Goal: Task Accomplishment & Management: Manage account settings

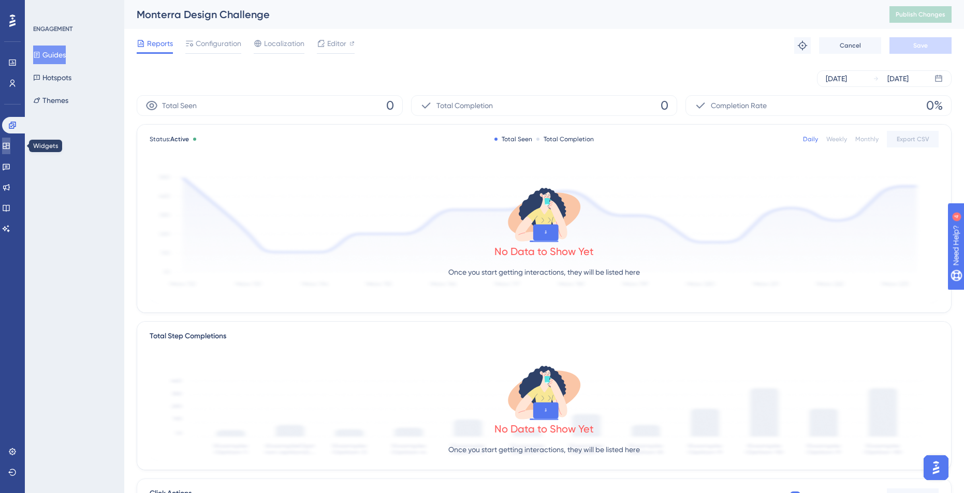
click at [9, 143] on icon at bounding box center [6, 146] width 8 height 8
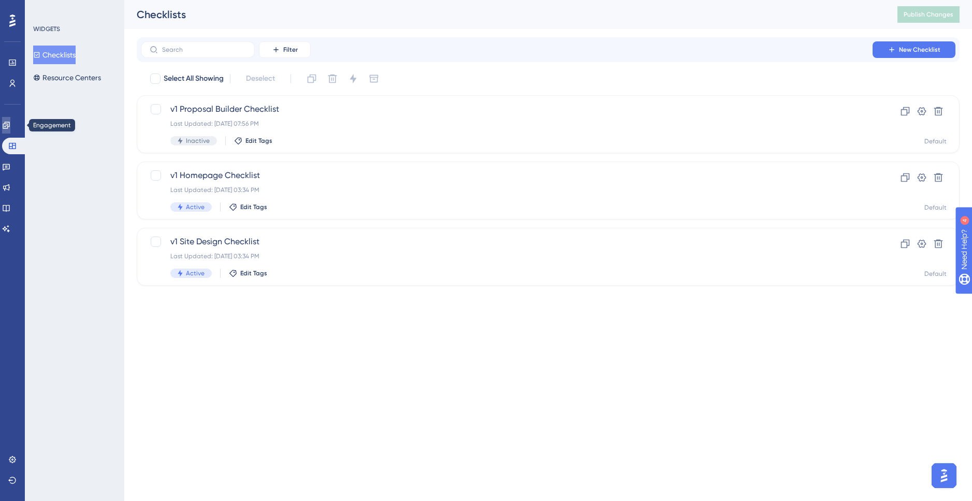
click at [10, 129] on icon at bounding box center [6, 125] width 8 height 8
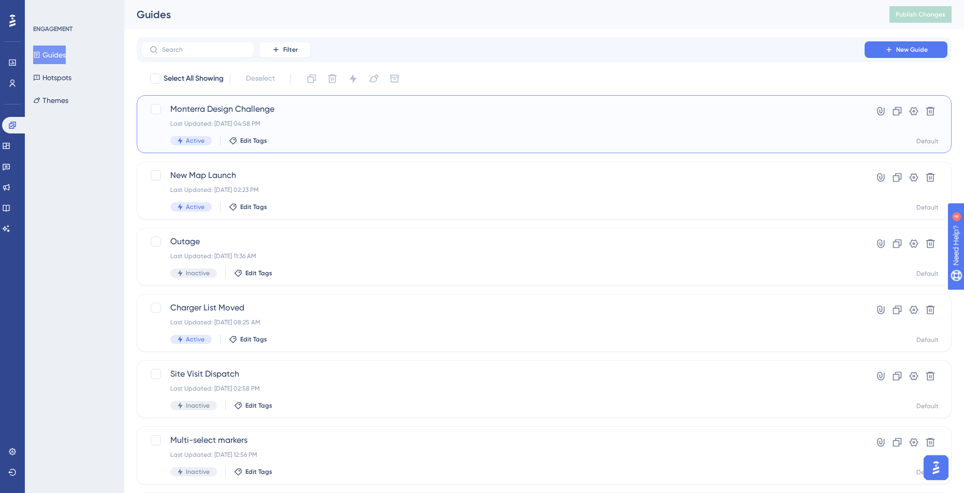
click at [245, 116] on div "Monterra Design Challenge Last Updated: Aug 15 2025, 04:58 PM Active Edit Tags" at bounding box center [502, 124] width 665 height 42
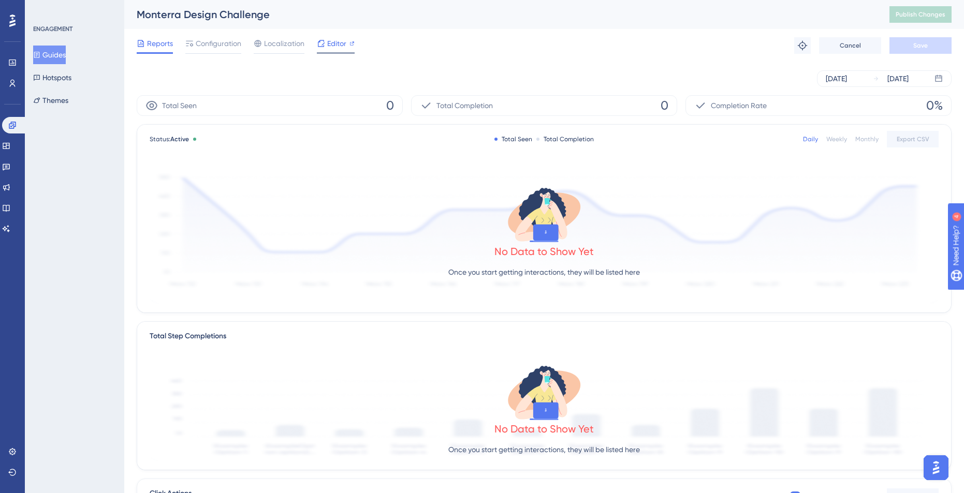
click at [321, 43] on icon at bounding box center [321, 43] width 8 height 8
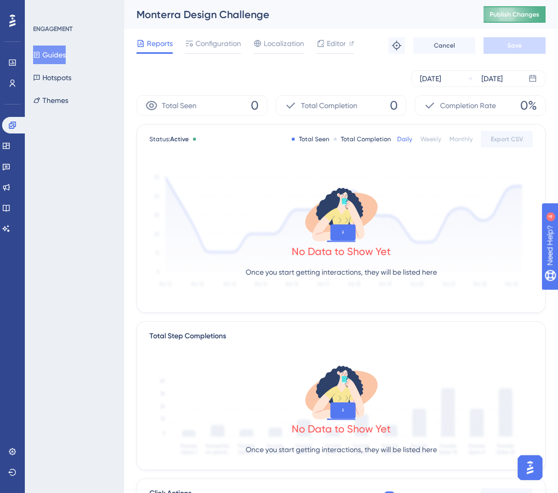
click at [523, 14] on span "Publish Changes" at bounding box center [515, 14] width 50 height 8
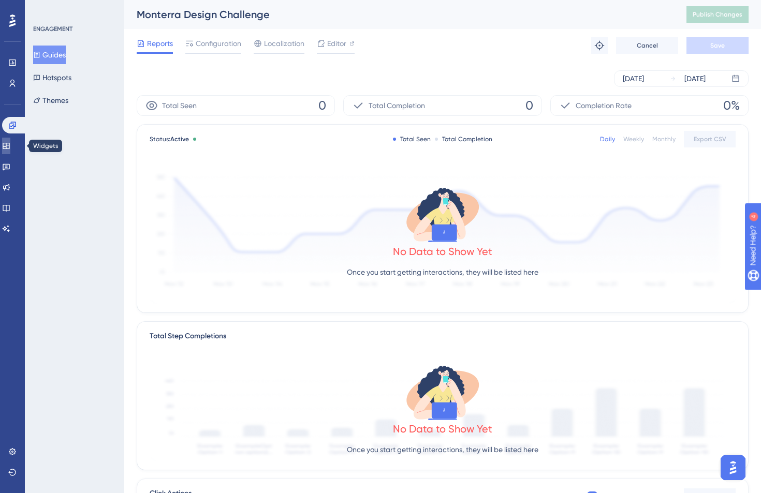
click at [9, 138] on link at bounding box center [6, 146] width 8 height 17
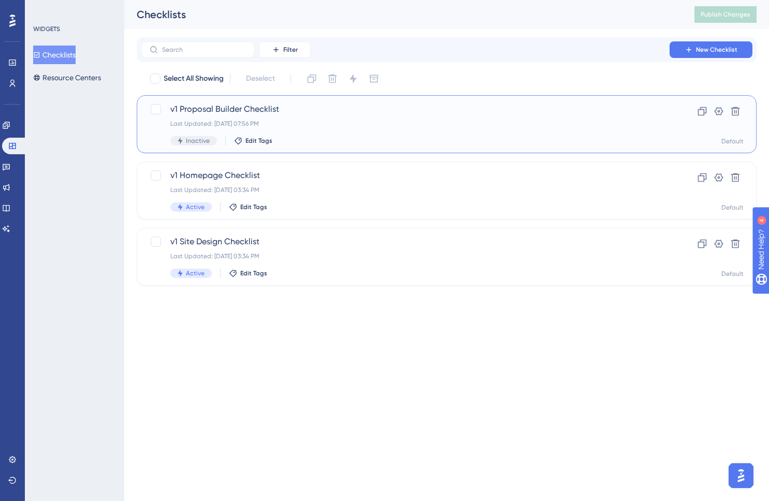
click at [249, 114] on span "v1 Proposal Builder Checklist" at bounding box center [404, 109] width 469 height 12
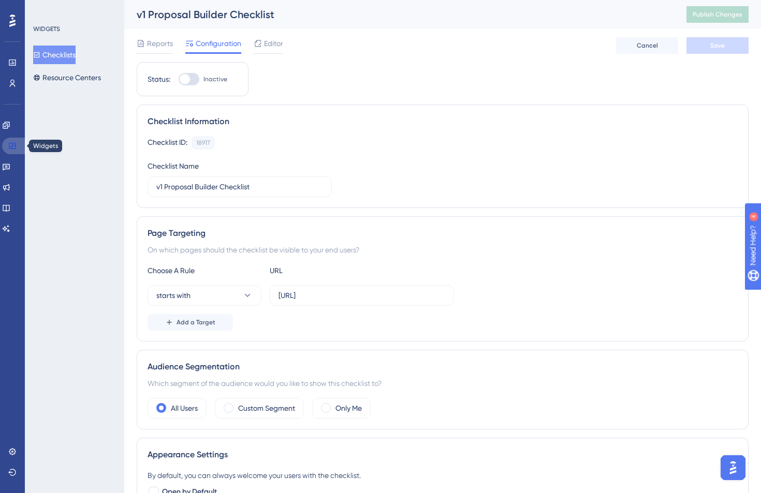
click at [16, 145] on icon at bounding box center [12, 146] width 7 height 6
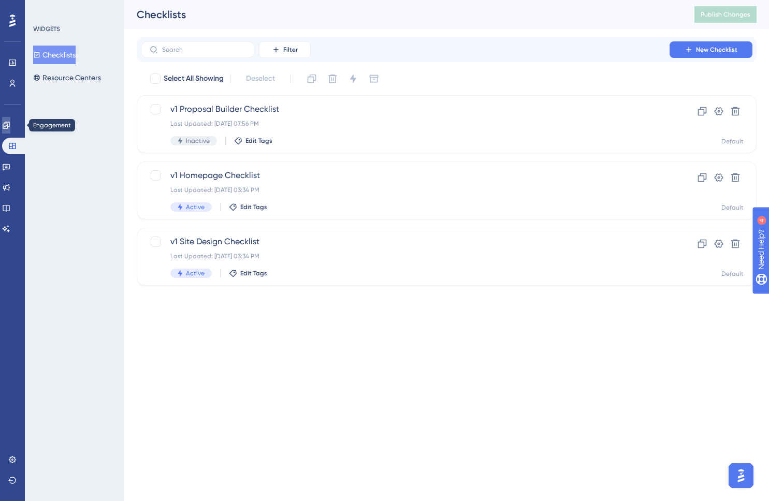
click at [10, 124] on icon at bounding box center [6, 125] width 8 height 8
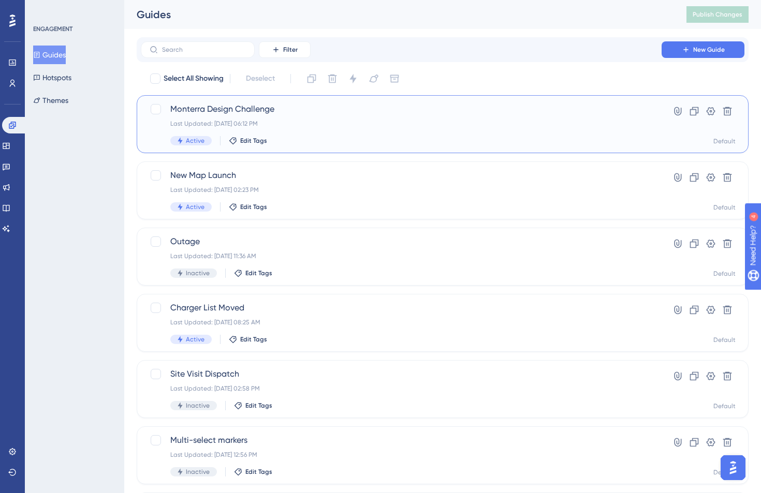
click at [298, 113] on span "Monterra Design Challenge" at bounding box center [401, 109] width 462 height 12
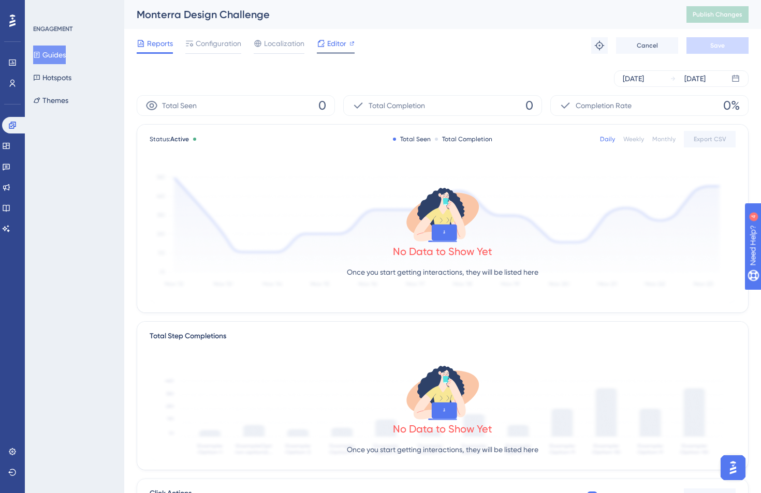
click at [334, 44] on span "Editor" at bounding box center [336, 43] width 19 height 12
click at [183, 38] on div "Reports Configuration Localization Editor" at bounding box center [246, 45] width 218 height 17
click at [201, 48] on span "Configuration" at bounding box center [219, 43] width 46 height 12
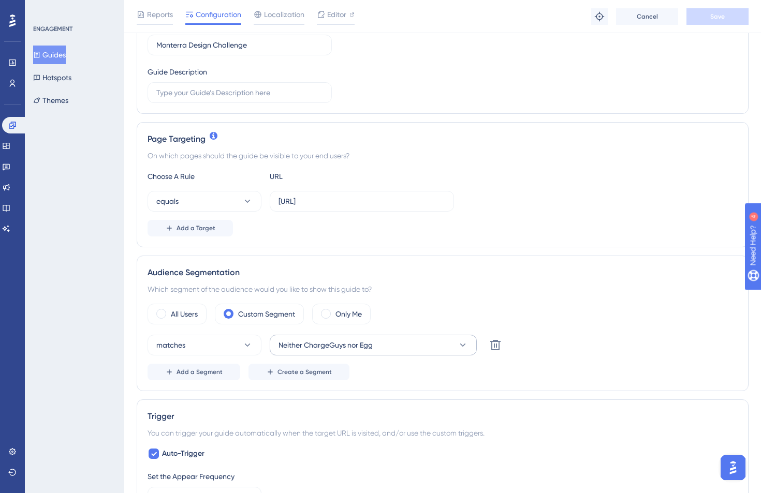
scroll to position [153, 0]
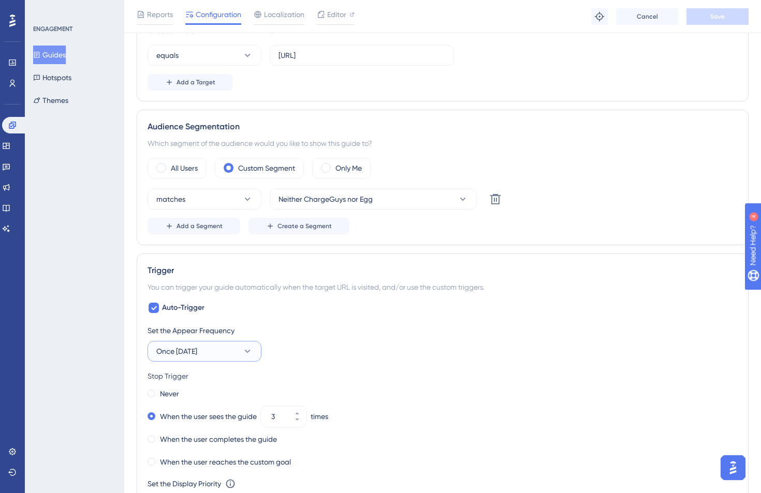
click at [244, 358] on button "Once in 7 days" at bounding box center [205, 351] width 114 height 21
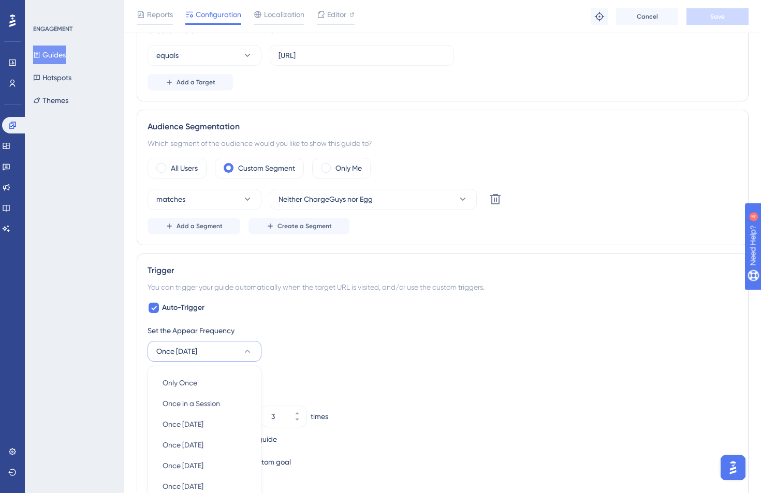
scroll to position [489, 0]
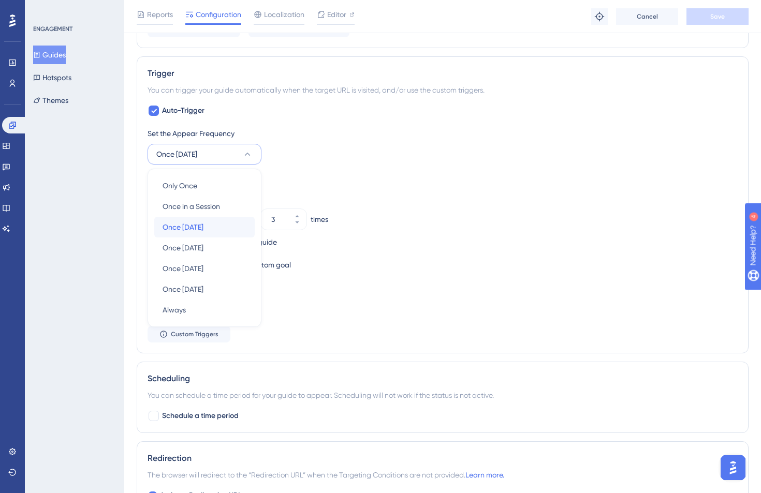
click at [215, 232] on div "Once in 1 day Once in 1 day" at bounding box center [205, 227] width 84 height 21
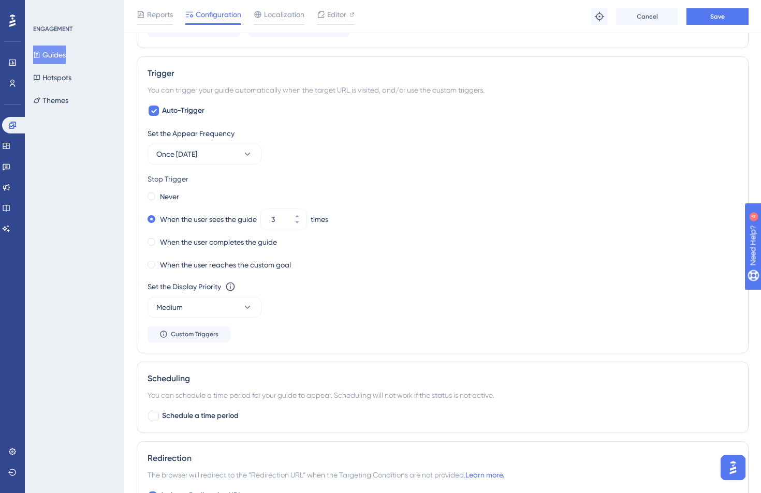
click at [99, 231] on div "ENGAGEMENT Guides Hotspots Themes" at bounding box center [74, 246] width 99 height 493
click at [241, 242] on label "When the user completes the guide" at bounding box center [218, 242] width 117 height 12
click at [234, 221] on label "When the user sees the guide" at bounding box center [208, 219] width 97 height 12
click at [216, 163] on button "Once in 1 day" at bounding box center [205, 154] width 114 height 21
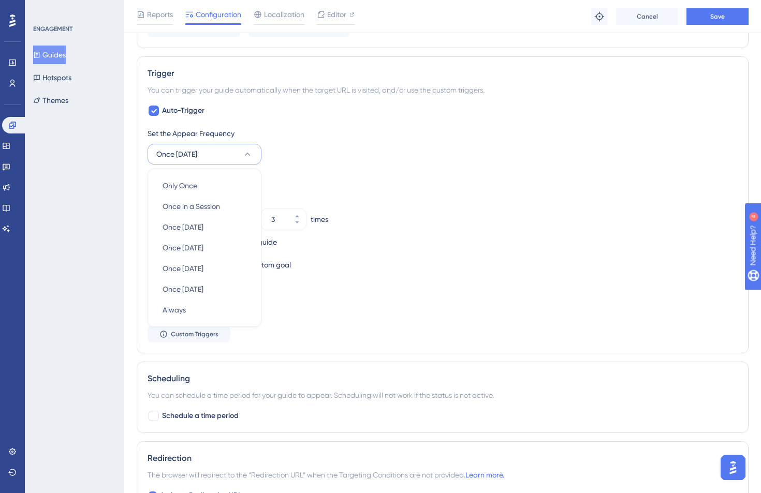
click at [216, 160] on button "Once in 1 day" at bounding box center [205, 154] width 114 height 21
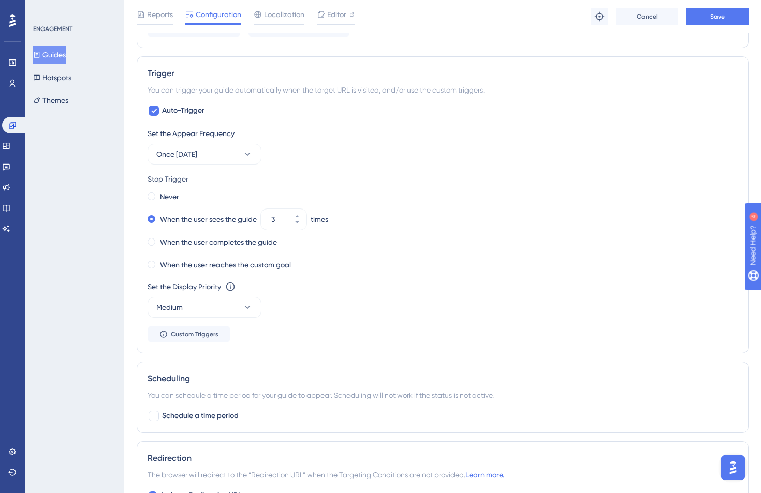
click at [109, 181] on div "ENGAGEMENT Guides Hotspots Themes" at bounding box center [74, 246] width 99 height 493
click at [277, 217] on input "3" at bounding box center [278, 219] width 14 height 12
drag, startPoint x: 283, startPoint y: 224, endPoint x: 263, endPoint y: 221, distance: 20.4
click at [263, 221] on div "3" at bounding box center [274, 219] width 27 height 21
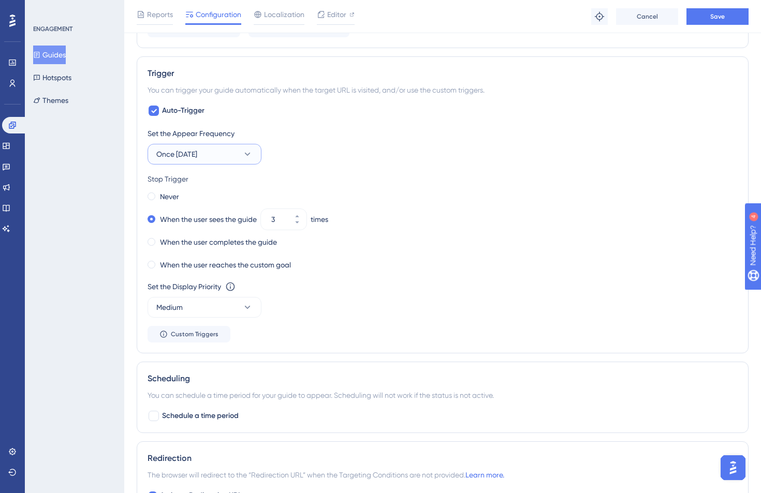
click at [206, 160] on button "Once in 1 day" at bounding box center [205, 154] width 114 height 21
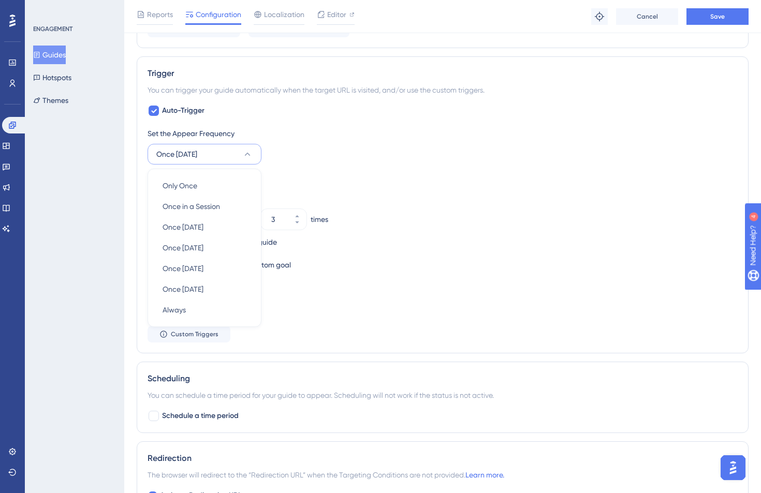
click at [109, 254] on div "ENGAGEMENT Guides Hotspots Themes" at bounding box center [74, 246] width 99 height 493
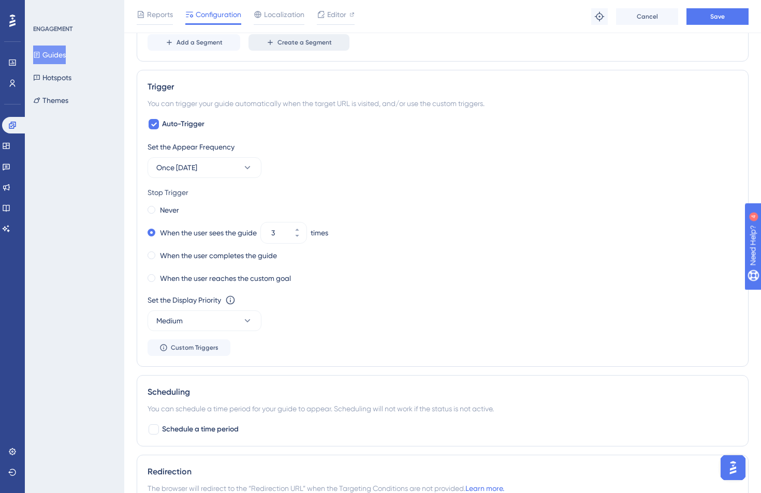
scroll to position [379, 0]
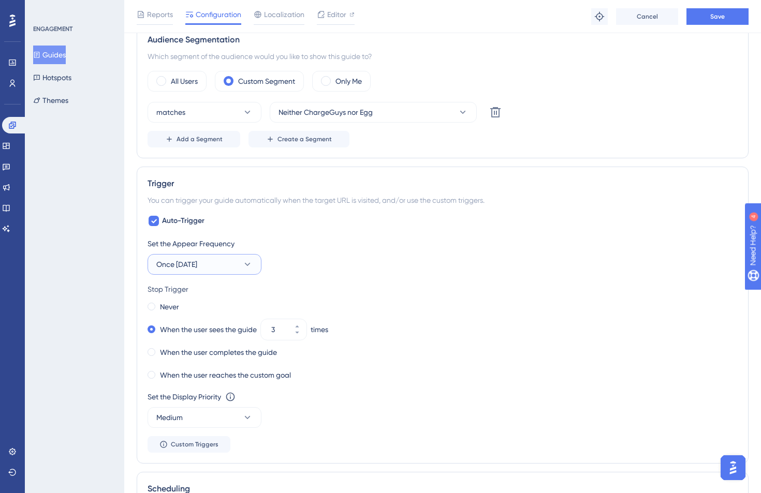
click at [229, 270] on button "Once in 1 day" at bounding box center [205, 264] width 114 height 21
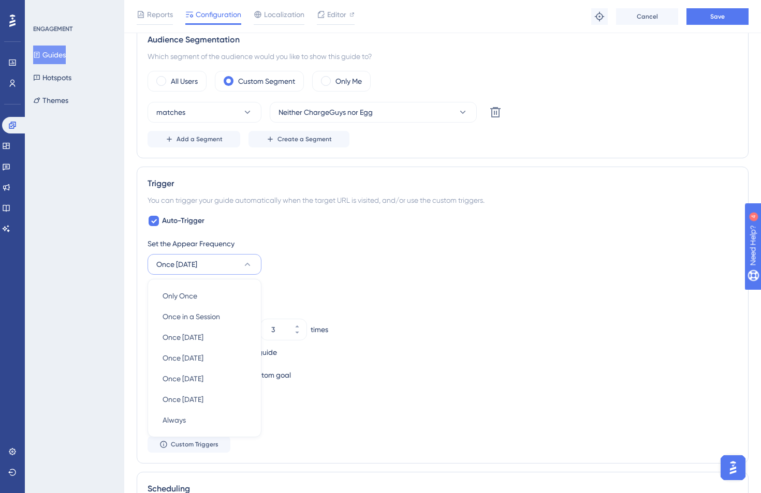
scroll to position [490, 0]
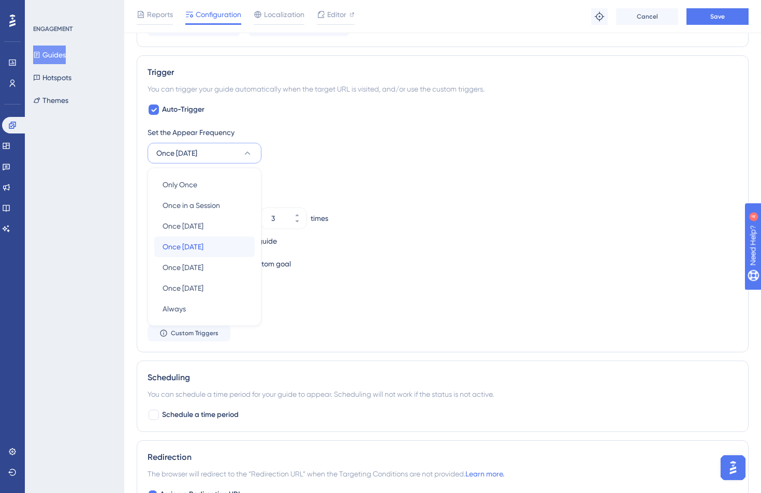
click at [231, 245] on div "Once in 7 days Once in 7 days" at bounding box center [205, 247] width 84 height 21
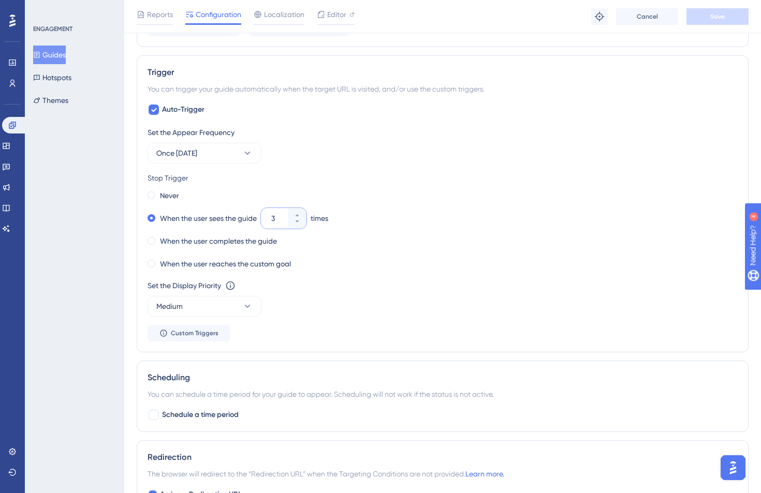
drag, startPoint x: 280, startPoint y: 221, endPoint x: 267, endPoint y: 219, distance: 12.5
click at [267, 219] on div "3" at bounding box center [274, 218] width 27 height 21
click at [196, 158] on span "Once in 7 days" at bounding box center [176, 153] width 41 height 12
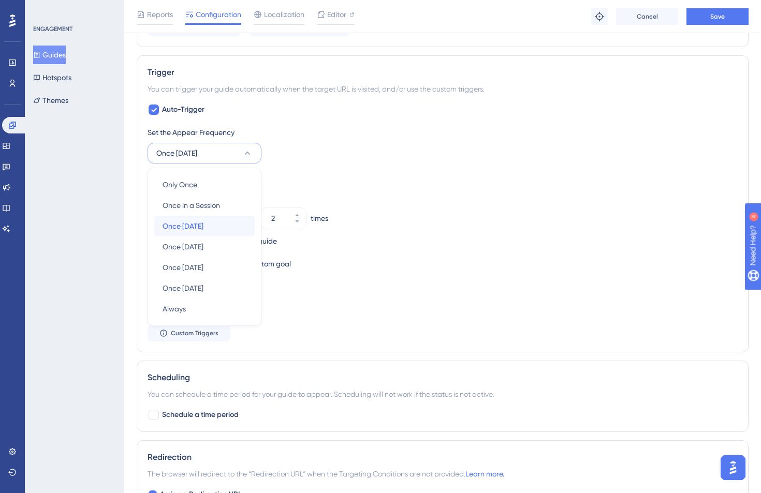
click at [191, 222] on span "Once in 1 day" at bounding box center [183, 226] width 41 height 12
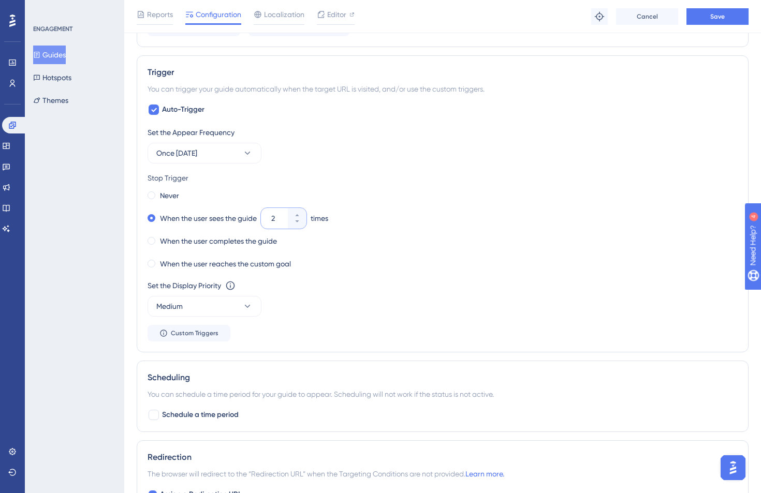
click at [273, 219] on input "2" at bounding box center [278, 218] width 14 height 12
type input "3"
click at [271, 217] on div "3" at bounding box center [274, 218] width 27 height 21
click at [271, 217] on input "3" at bounding box center [278, 218] width 14 height 12
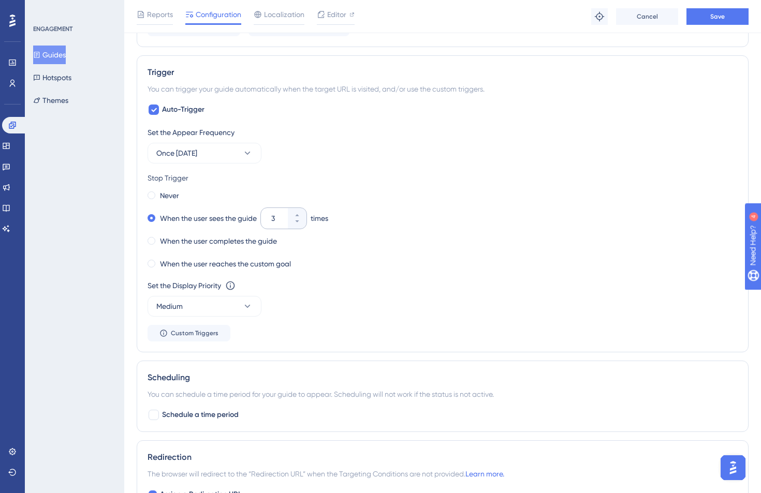
click at [271, 217] on div "3" at bounding box center [274, 218] width 27 height 21
click at [271, 217] on input "3" at bounding box center [278, 218] width 14 height 12
click at [362, 7] on div "Reports Configuration Localization Editor Troubleshoot Cancel Save" at bounding box center [442, 16] width 637 height 33
click at [343, 13] on span "Editor" at bounding box center [336, 14] width 19 height 12
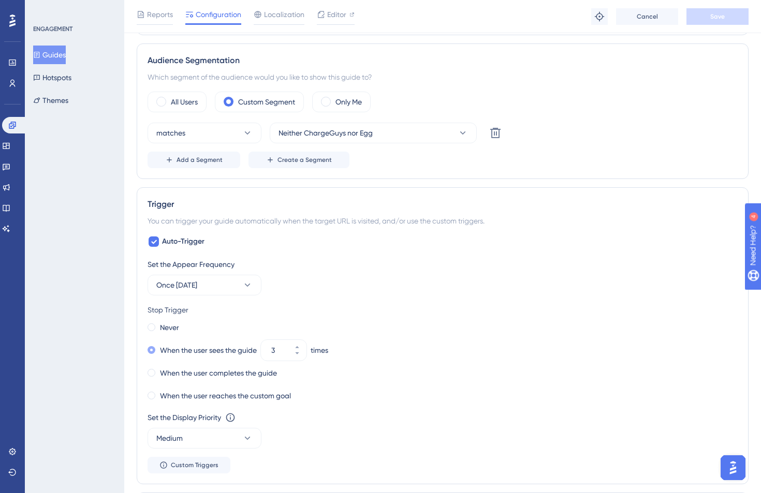
scroll to position [371, 0]
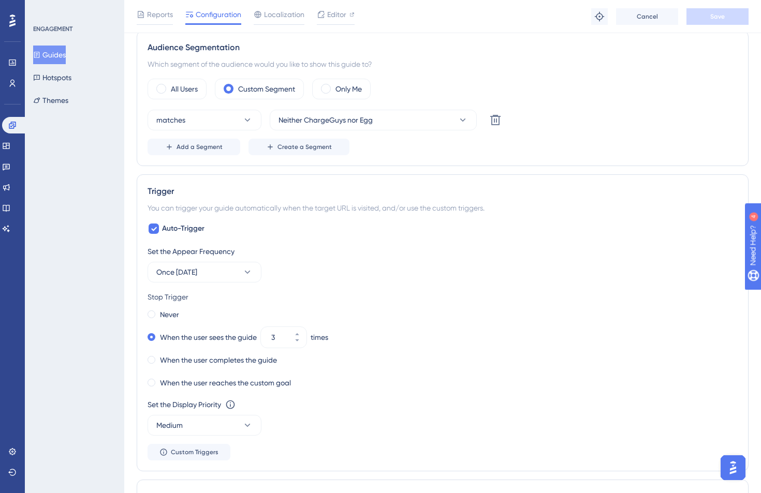
click at [204, 283] on div "Set the Appear Frequency Once in 7 days Stop Trigger Never When the user sees t…" at bounding box center [443, 352] width 590 height 215
click at [171, 316] on label "Never" at bounding box center [169, 314] width 19 height 12
click at [197, 280] on button "Once in 7 days" at bounding box center [205, 272] width 114 height 21
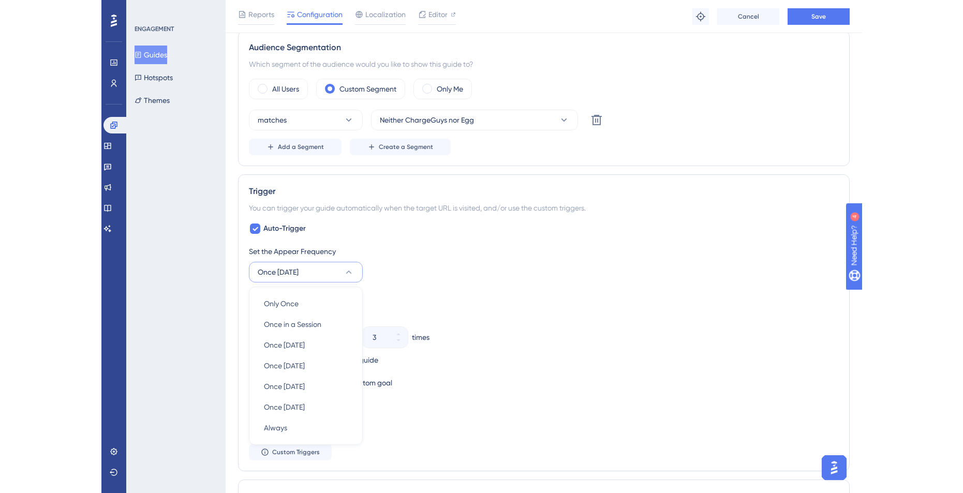
scroll to position [489, 0]
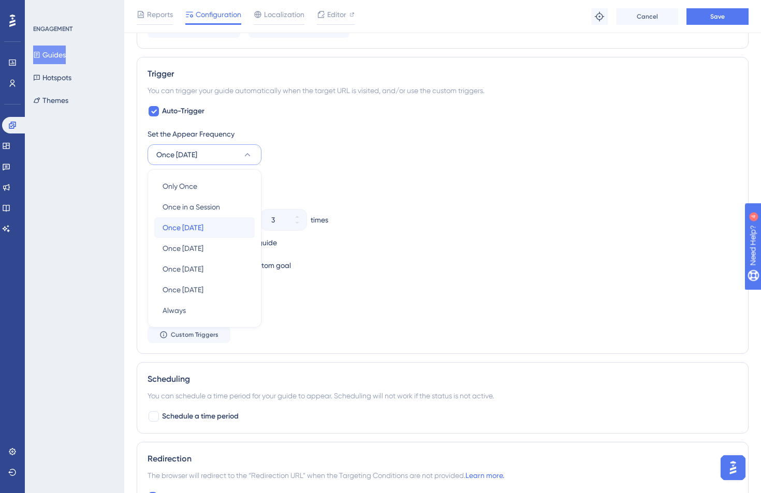
click at [213, 228] on div "Once in 1 day Once in 1 day" at bounding box center [205, 227] width 84 height 21
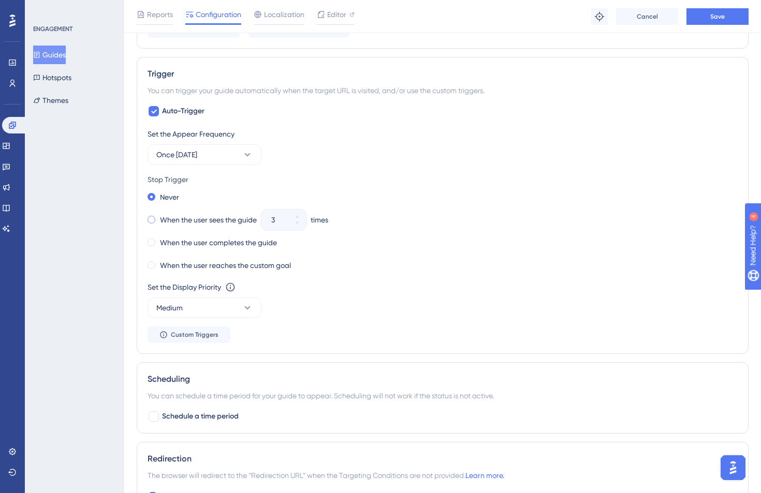
click at [192, 221] on label "When the user sees the guide" at bounding box center [208, 220] width 97 height 12
click at [275, 222] on input "3" at bounding box center [278, 220] width 14 height 12
click at [273, 222] on input "3" at bounding box center [278, 220] width 14 height 12
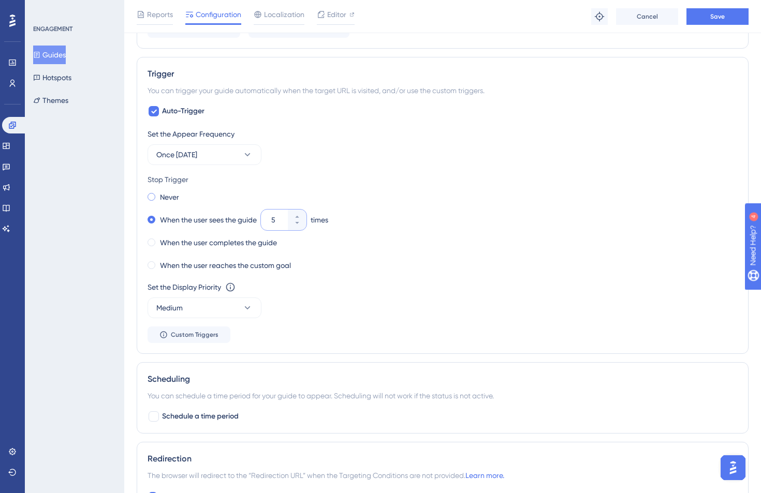
type input "5"
click at [154, 190] on div "Never" at bounding box center [164, 197] width 32 height 14
click at [215, 158] on button "Once in 1 day" at bounding box center [205, 154] width 114 height 21
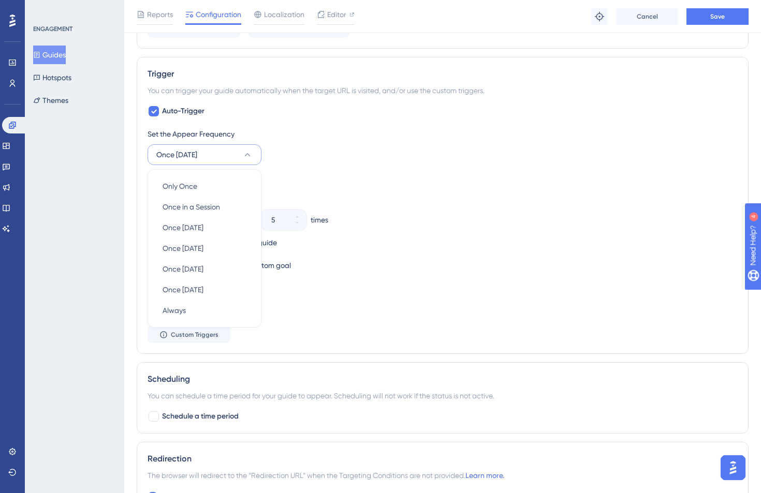
click at [215, 158] on button "Once in 1 day" at bounding box center [205, 154] width 114 height 21
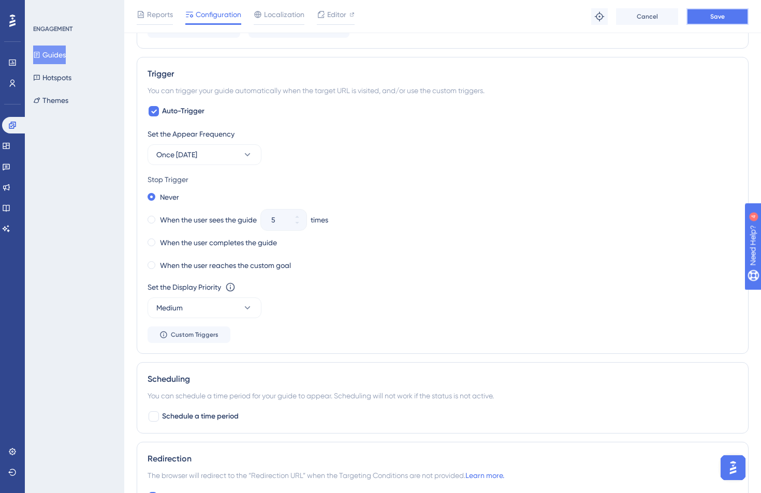
click at [712, 9] on button "Save" at bounding box center [717, 16] width 62 height 17
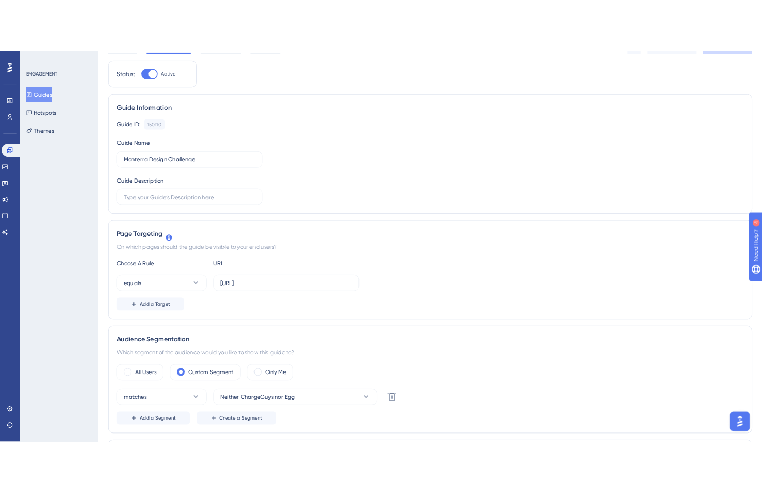
scroll to position [0, 0]
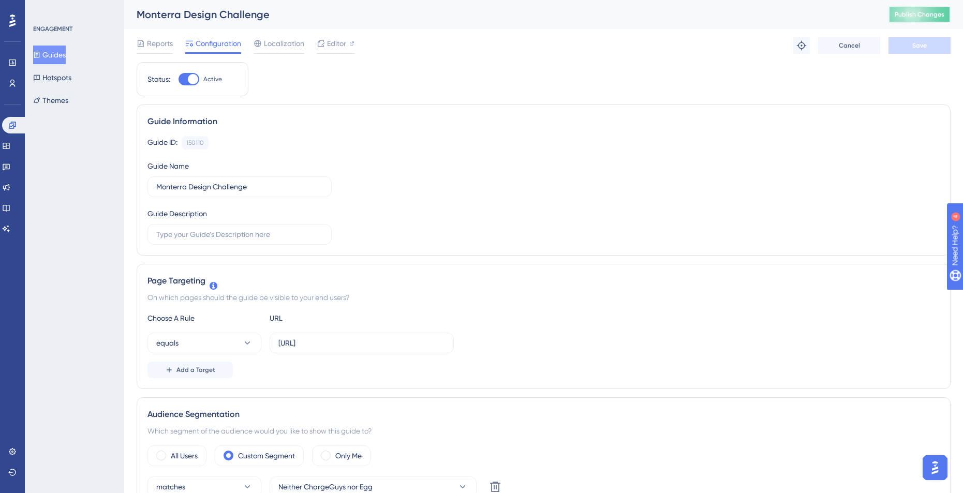
click at [927, 21] on button "Publish Changes" at bounding box center [920, 14] width 62 height 17
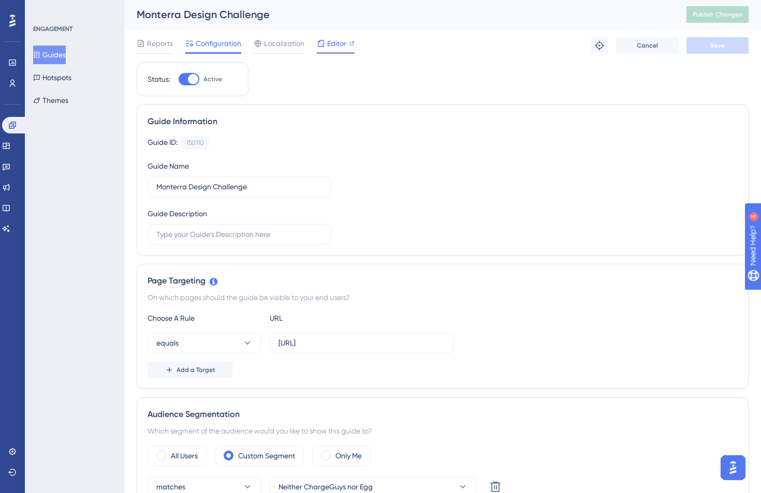
click at [327, 43] on span "Editor" at bounding box center [336, 43] width 19 height 12
click at [712, 9] on button "Publish Changes" at bounding box center [719, 14] width 62 height 17
click at [268, 33] on div "Reports Configuration Localization Editor Troubleshoot Cancel Save" at bounding box center [443, 45] width 613 height 33
click at [268, 36] on div "Reports Configuration Localization Editor Troubleshoot Cancel Save" at bounding box center [443, 45] width 613 height 33
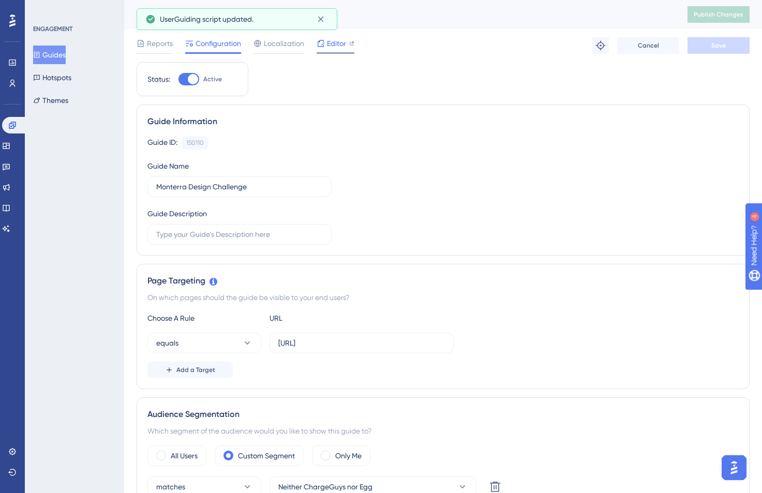
click at [330, 41] on span "Editor" at bounding box center [336, 43] width 19 height 12
click at [340, 48] on span "Editor" at bounding box center [336, 43] width 19 height 12
